Goal: Information Seeking & Learning: Learn about a topic

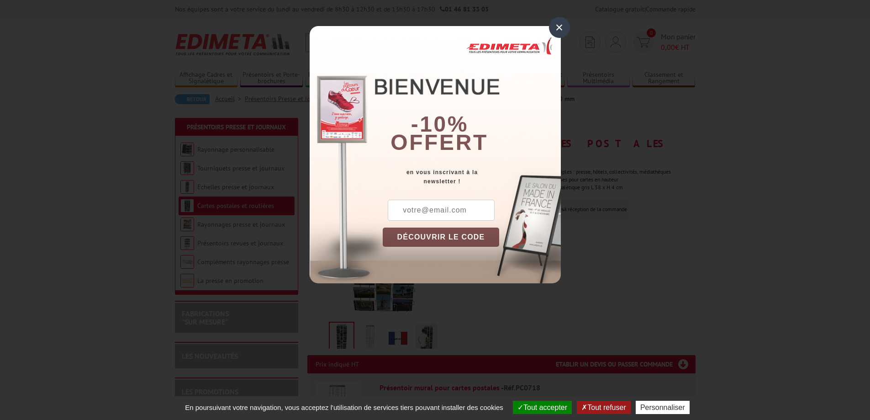
click at [559, 28] on div "×" at bounding box center [559, 27] width 21 height 21
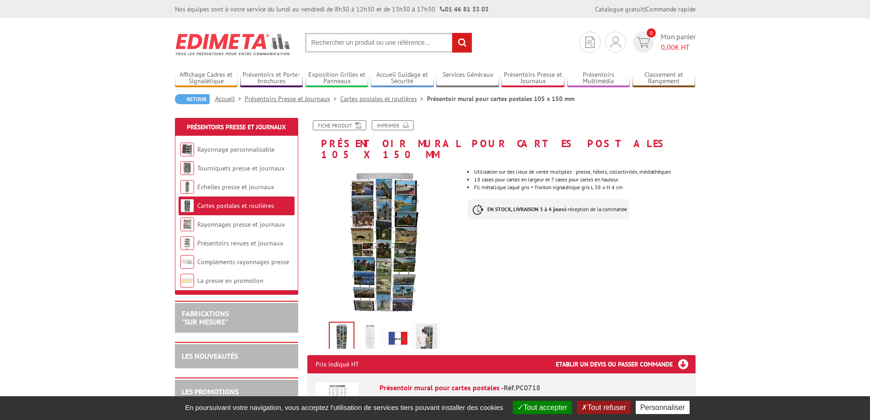
click at [509, 407] on div "En poursuivant votre navigation, vous acceptez l'utilisation de services tiers …" at bounding box center [435, 408] width 870 height 24
click at [515, 406] on button "Tout accepter" at bounding box center [542, 407] width 59 height 13
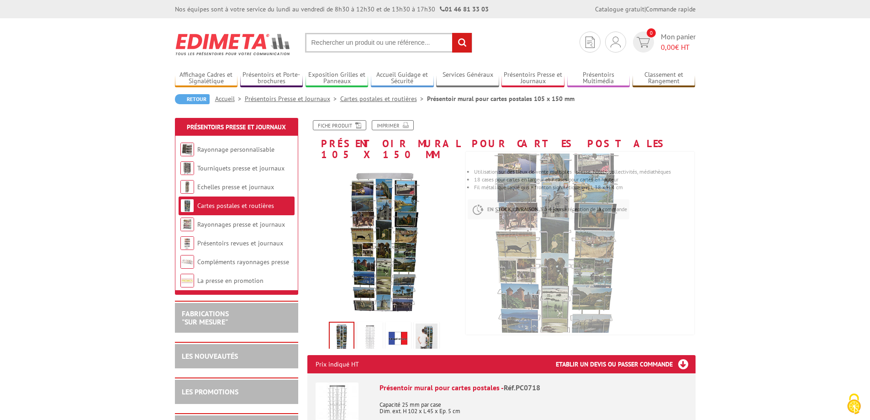
click at [349, 100] on link "Cartes postales et routières" at bounding box center [383, 99] width 87 height 8
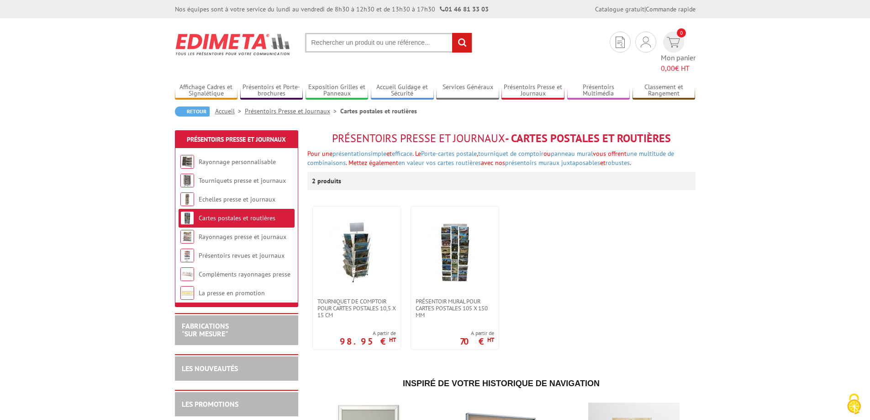
click at [678, 290] on ul "Tourniquet de comptoir pour cartes postales 10,5 x 15 cm A partir de 98.95 € HT…" at bounding box center [501, 277] width 388 height 153
click at [464, 235] on img at bounding box center [455, 252] width 64 height 64
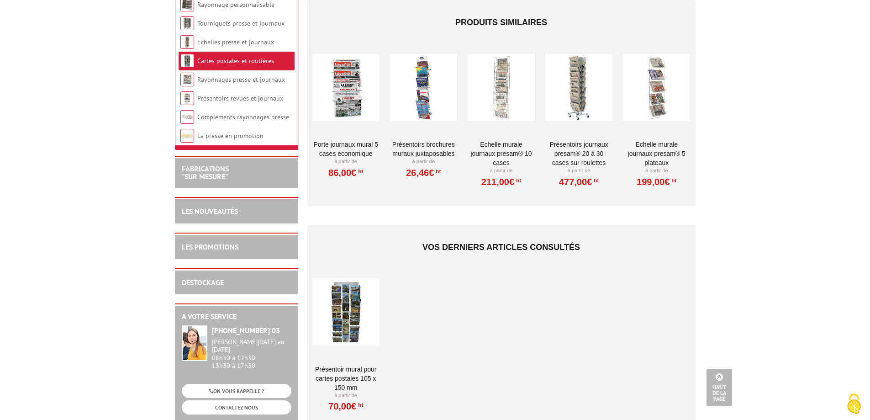
scroll to position [776, 0]
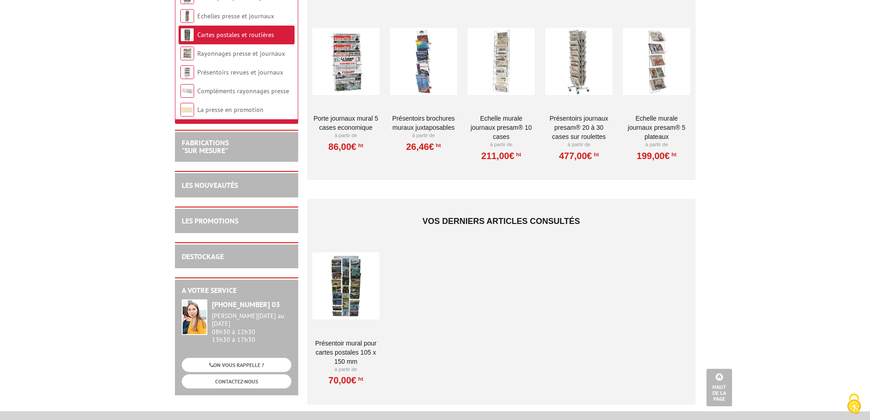
click at [338, 286] on div at bounding box center [345, 285] width 67 height 91
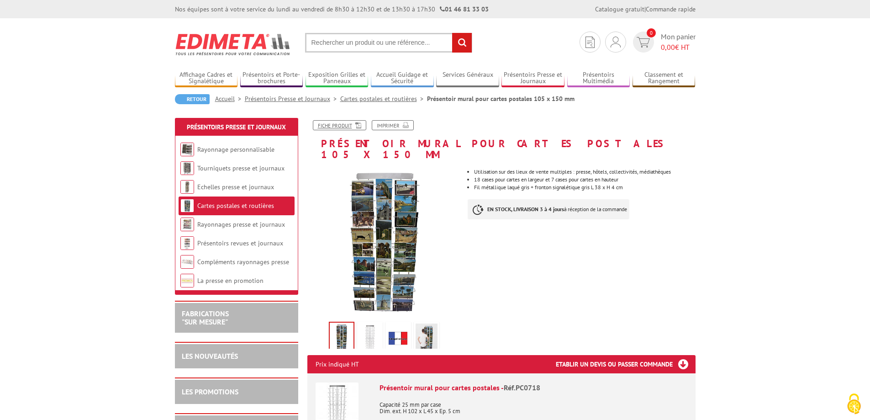
click at [350, 125] on link "Fiche produit" at bounding box center [339, 125] width 53 height 10
